Goal: Task Accomplishment & Management: Complete application form

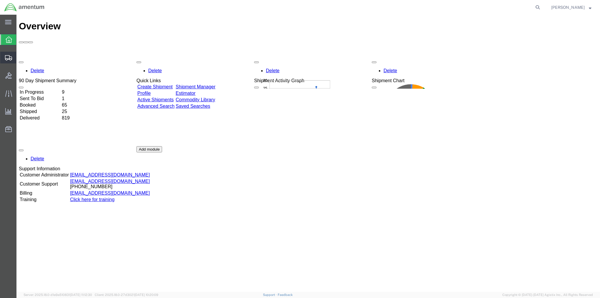
click at [10, 58] on icon at bounding box center [8, 57] width 7 height 5
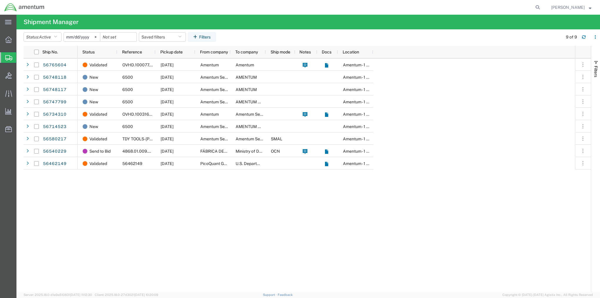
click at [0, 0] on span "Create Shipment" at bounding box center [0, 0] width 0 height 0
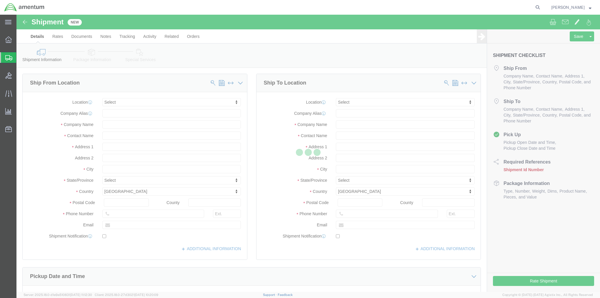
select select
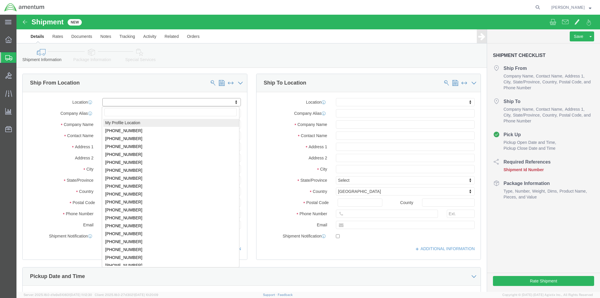
select select "MYPROFILE"
select select "MD"
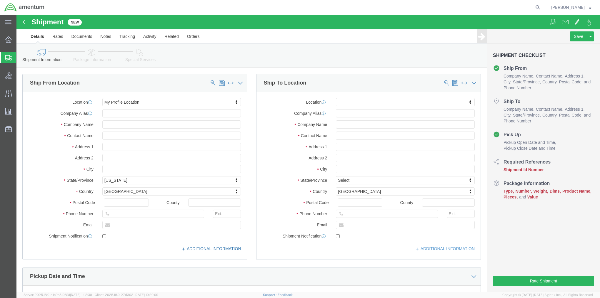
click link "ADDITIONAL INFORMATION"
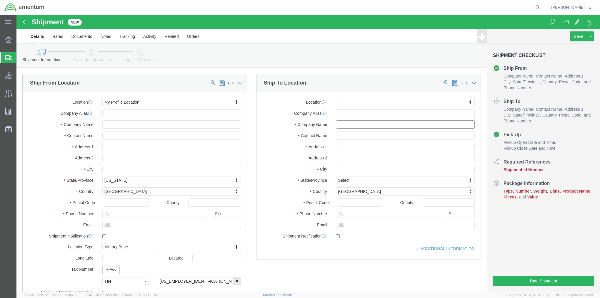
click input "text"
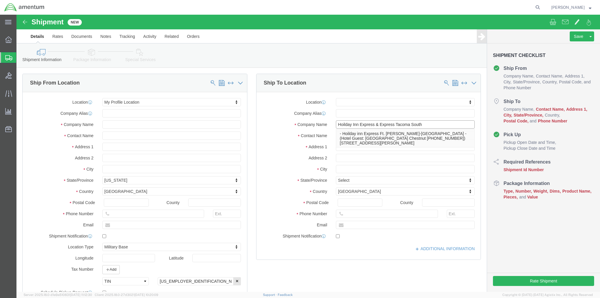
type input "Hoilday Inn Express & Express Tacoma South"
type input "Hotel Guest: [PERSON_NAME]"
type input "[STREET_ADDRESS]"
click input "text"
type input "Lakewood"
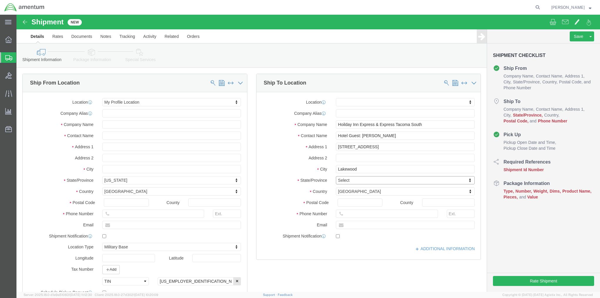
type input "w"
type input "was"
type input "98499"
type input "2535827000"
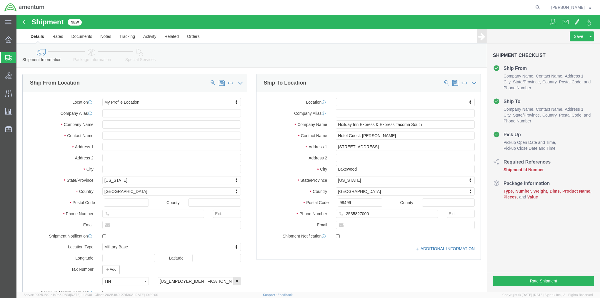
click link "ADDITIONAL INFORMATION"
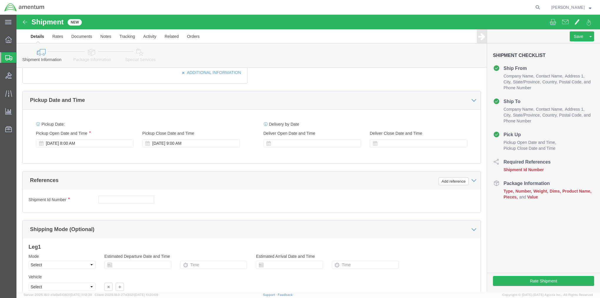
scroll to position [235, 0]
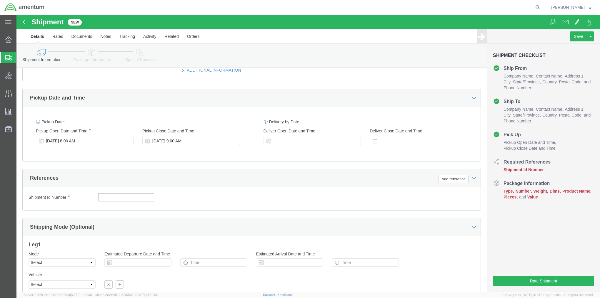
click input "text"
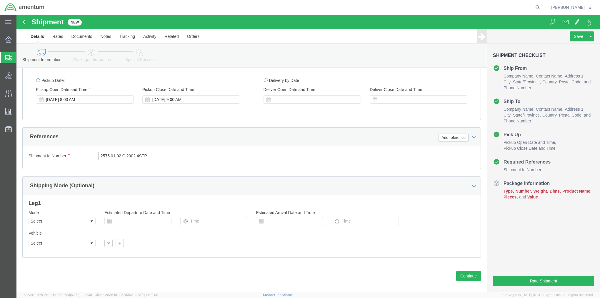
scroll to position [283, 0]
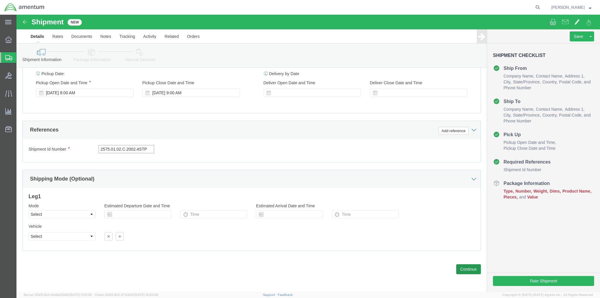
type input "2575.01.02.C.2002.4STP"
click button "Continue"
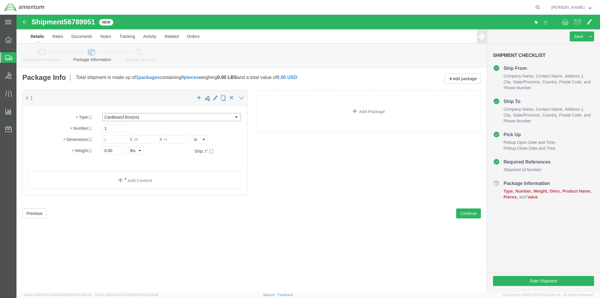
click select "Select BCK Boxes Bale(s) Basket(s) Bolt(s) Bottle(s) Buckets Bulk Bundle(s) Can…"
select select "CASE"
click select "Select BCK Boxes Bale(s) Basket(s) Bolt(s) Bottle(s) Buckets Bulk Bundle(s) Can…"
click input "text"
type input "20"
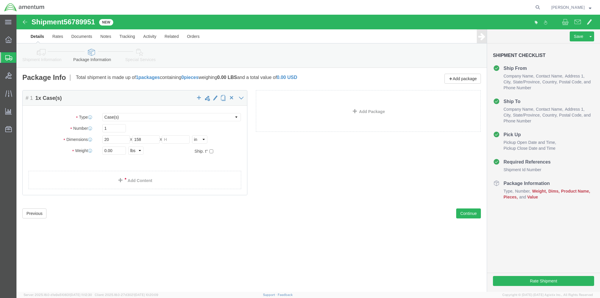
click div "Package Content # 1 1 x Case(s) Package Type Select BCK Boxes Bale(s) Basket(s)…"
click input "158"
type input "15"
type input "8"
type input "14"
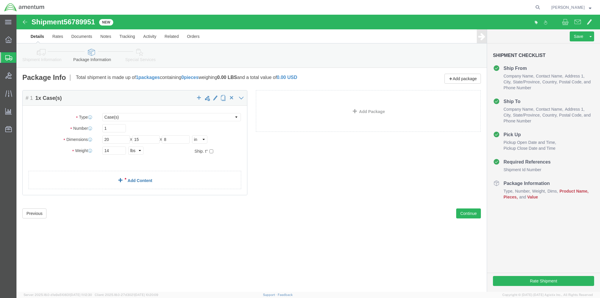
click link "Add Content"
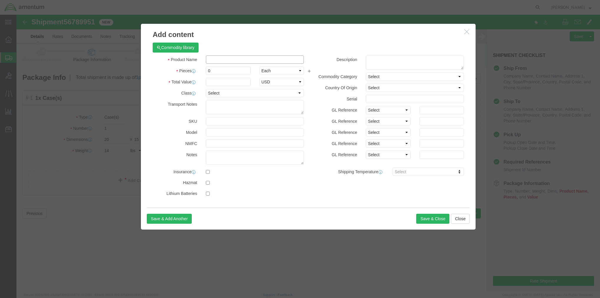
click input "text"
type input "t"
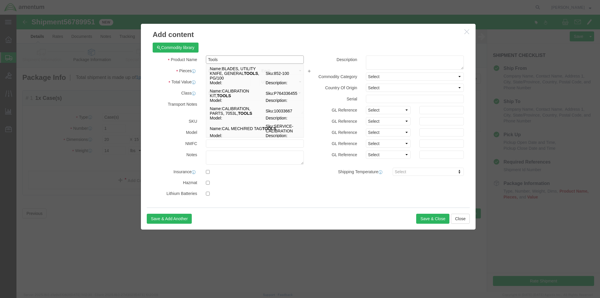
type input "Tools"
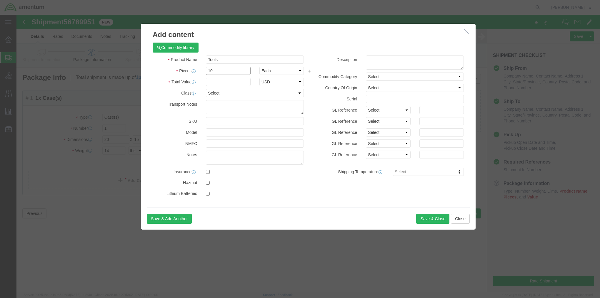
type input "10"
type input "500"
click button "Save & Close"
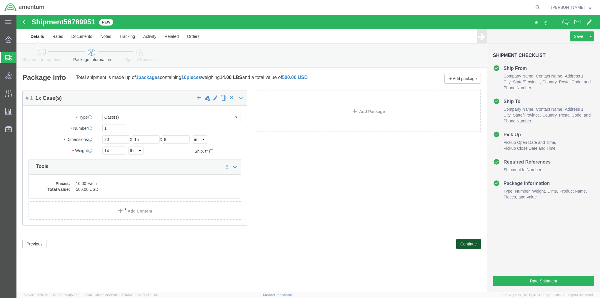
click button "Continue"
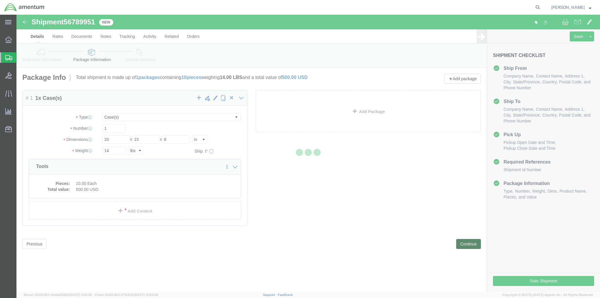
select select
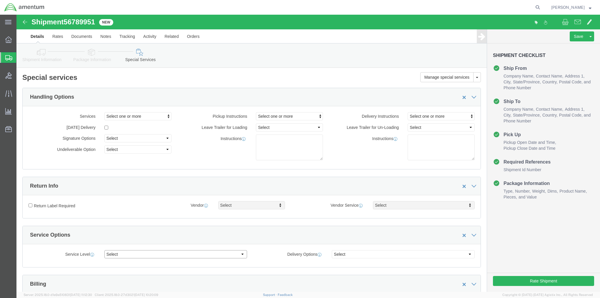
click select "Select 1 Day 2 Day 3-5 Day Economy 5+ Day"
click input "Return Label Required"
checkbox input "true"
select select "5"
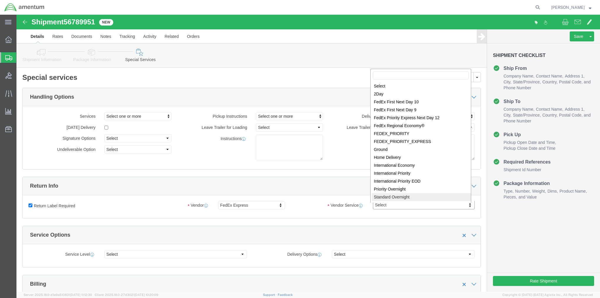
select select "10"
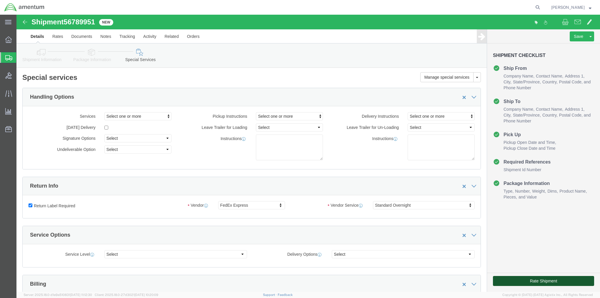
click button "Rate Shipment"
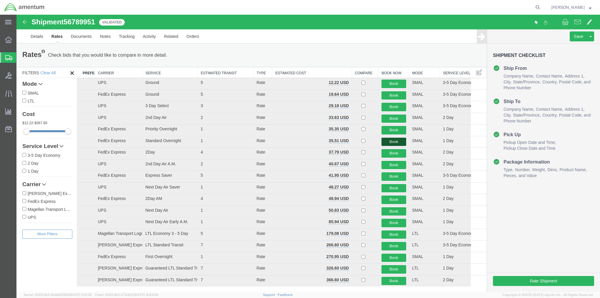
click at [385, 140] on button "Book" at bounding box center [393, 142] width 25 height 9
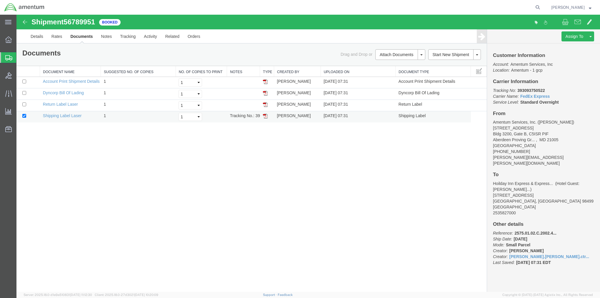
click at [265, 116] on img at bounding box center [265, 116] width 5 height 5
click at [265, 105] on img at bounding box center [265, 104] width 5 height 5
click at [264, 82] on img at bounding box center [265, 81] width 5 height 5
click at [0, 0] on span "Shipment Manager" at bounding box center [0, 0] width 0 height 0
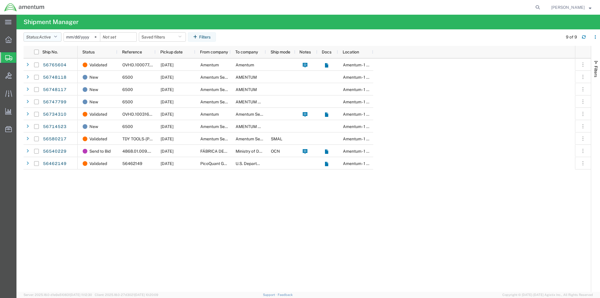
click at [57, 37] on icon "button" at bounding box center [55, 37] width 3 height 4
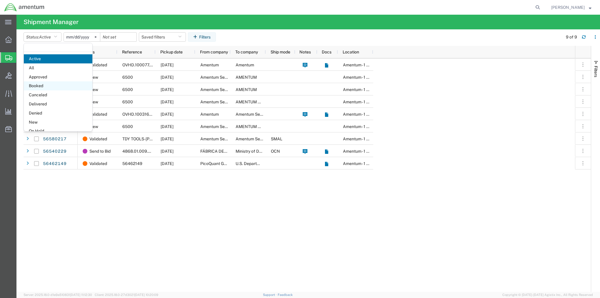
click at [48, 86] on span "Booked" at bounding box center [58, 85] width 69 height 9
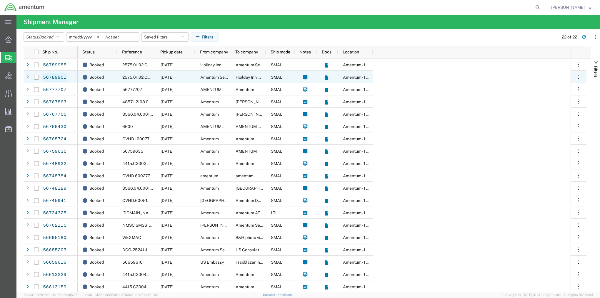
click at [53, 79] on link "56789951" at bounding box center [55, 77] width 24 height 9
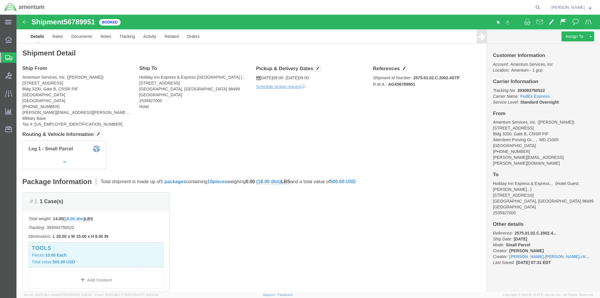
click p "Schedule pickup request"
click link "Schedule pickup request"
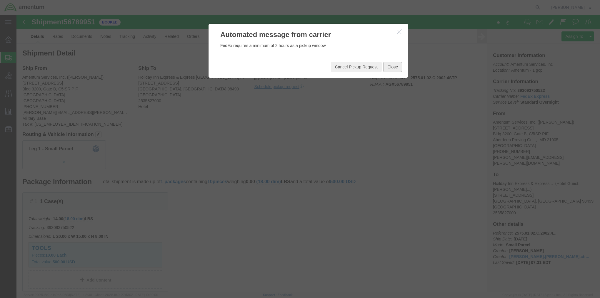
click button "Close"
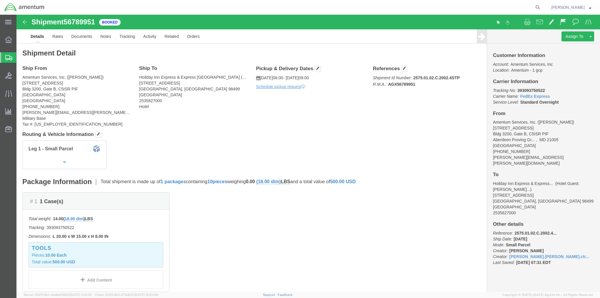
click p "[DATE] 08:00 - [DATE] 09:00"
click icon
click button "button"
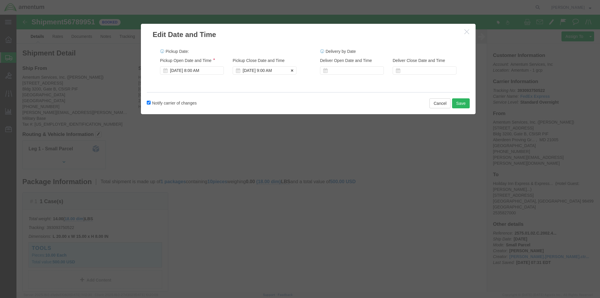
click div "[DATE] 9:00 AM"
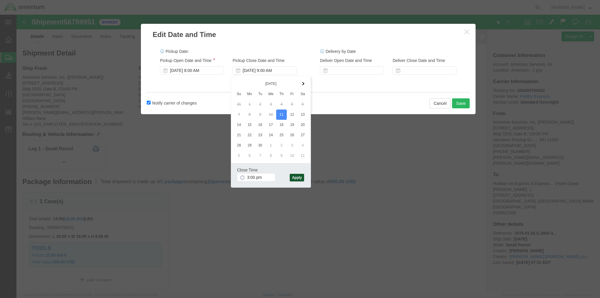
type input "3:00 PM"
click button "Apply"
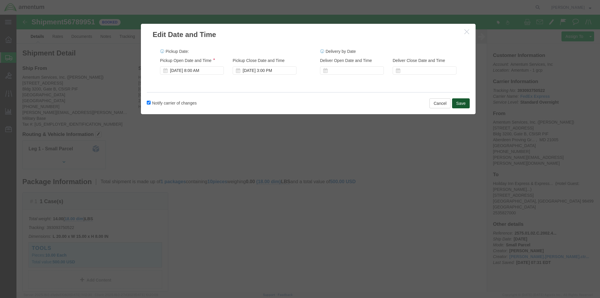
click button "Save"
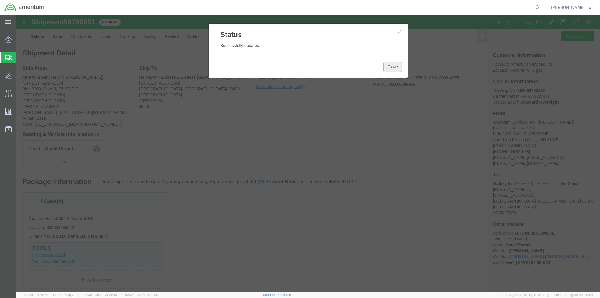
click button "Close"
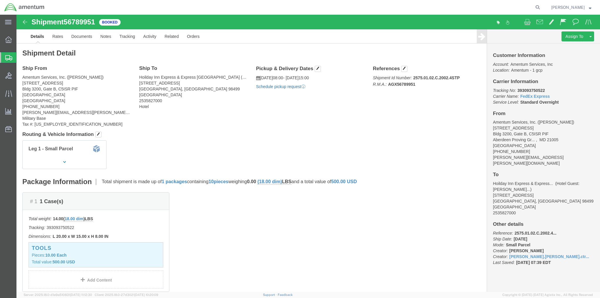
click link "Schedule pickup request"
click link "Related"
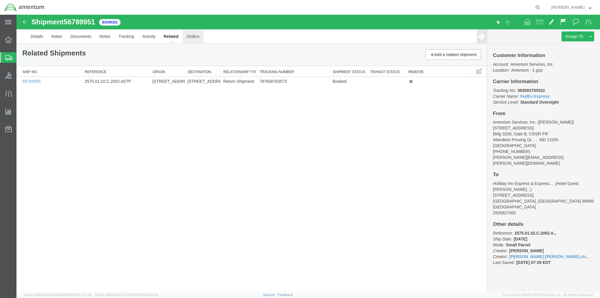
click at [187, 39] on link "Orders" at bounding box center [193, 36] width 21 height 14
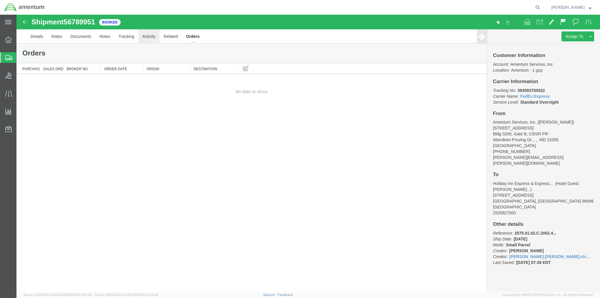
click at [148, 39] on link "Activity" at bounding box center [148, 36] width 21 height 14
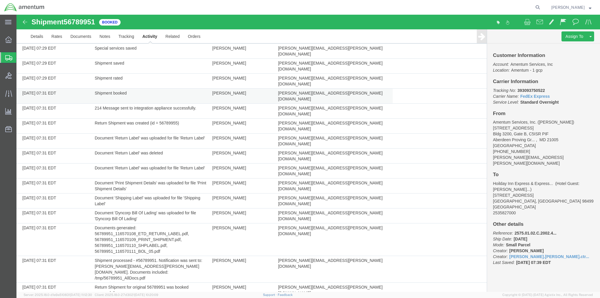
scroll to position [176, 0]
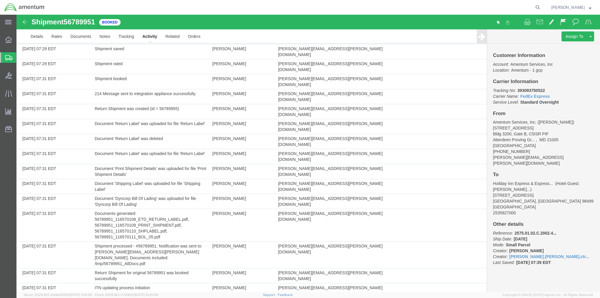
click at [24, 21] on img at bounding box center [24, 22] width 7 height 7
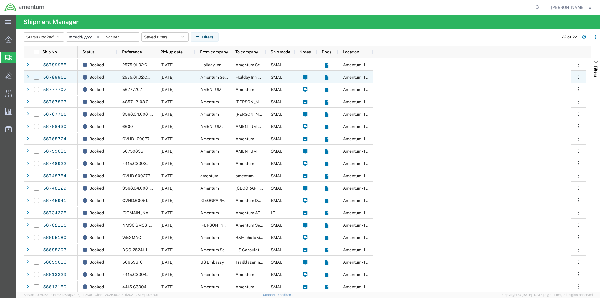
click at [35, 77] on input "Press Space to toggle row selection (unchecked)" at bounding box center [36, 77] width 5 height 5
checkbox input "true"
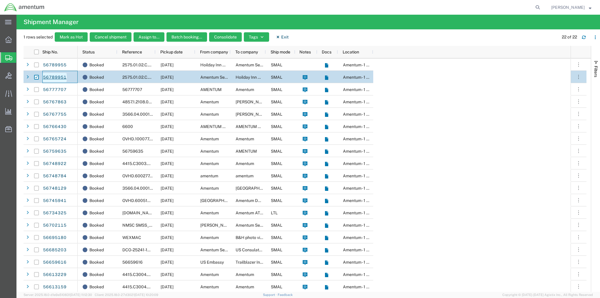
click at [52, 77] on link "56789951" at bounding box center [55, 77] width 24 height 9
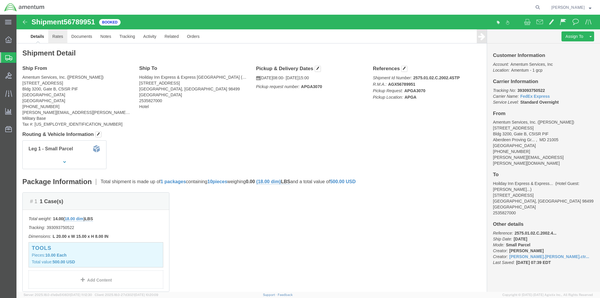
click link "Rates"
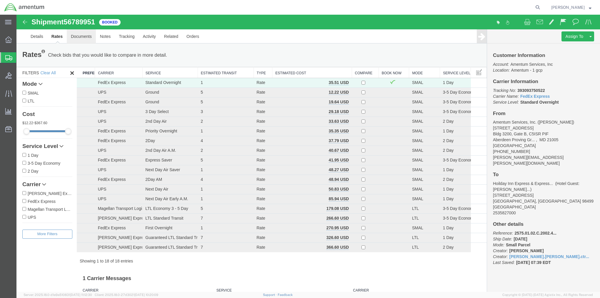
click at [83, 38] on link "Documents" at bounding box center [81, 36] width 29 height 14
